Goal: Navigation & Orientation: Understand site structure

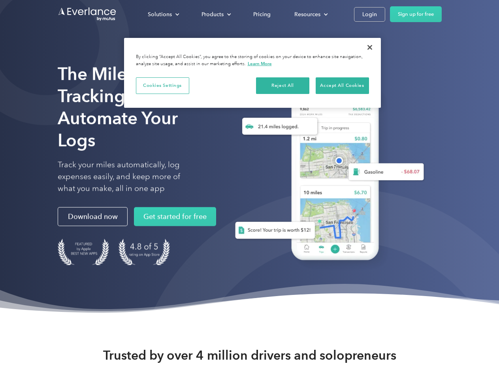
click at [163, 14] on div "Solutions" at bounding box center [160, 14] width 24 height 10
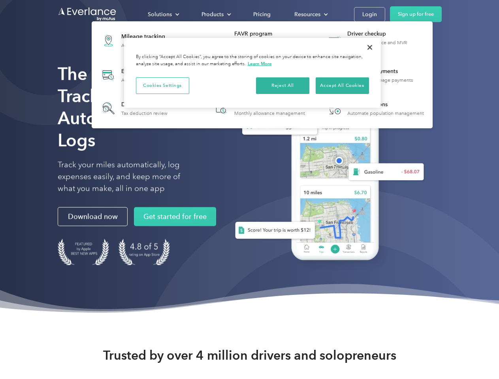
click at [215, 14] on div "Products" at bounding box center [213, 14] width 22 height 10
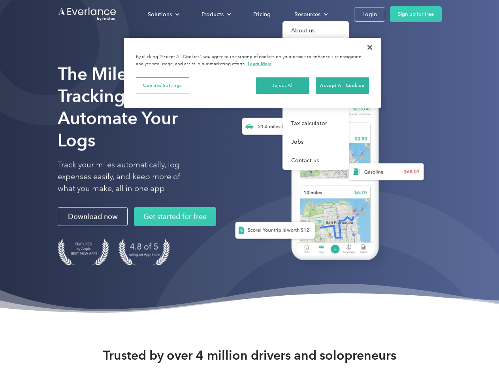
click at [310, 14] on div "Resources" at bounding box center [307, 14] width 26 height 10
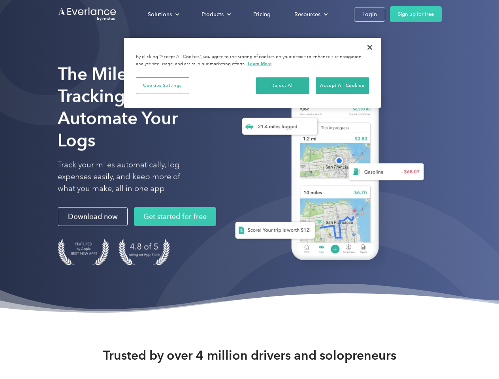
click at [162, 85] on button "Cookies Settings" at bounding box center [162, 85] width 53 height 17
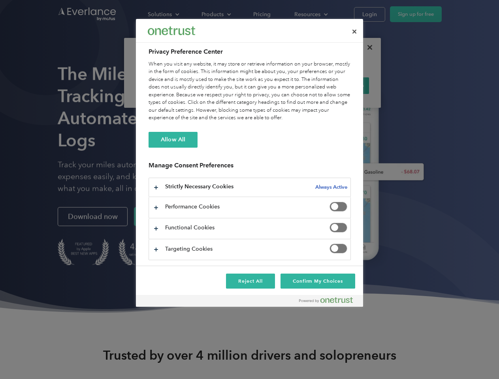
click at [283, 85] on div "When you visit any website, it may store or retrieve information on your browse…" at bounding box center [250, 91] width 202 height 62
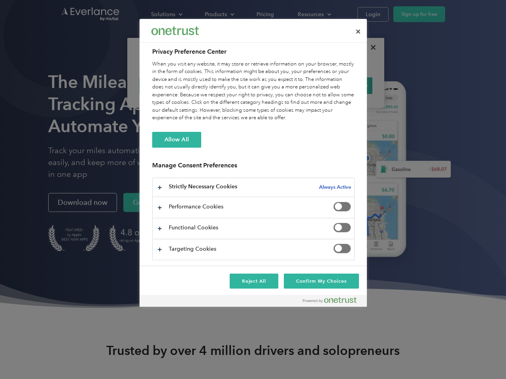
click at [342, 85] on div "When you visit any website, it may store or retrieve information on your browse…" at bounding box center [253, 91] width 202 height 62
click at [370, 47] on div at bounding box center [253, 189] width 506 height 379
